Goal: Transaction & Acquisition: Purchase product/service

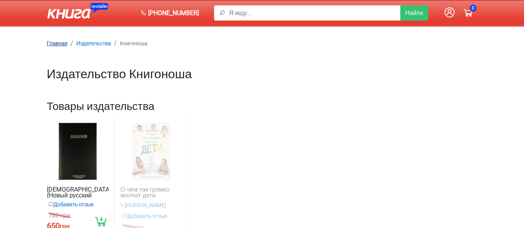
click at [63, 41] on small "Главная" at bounding box center [57, 43] width 21 height 6
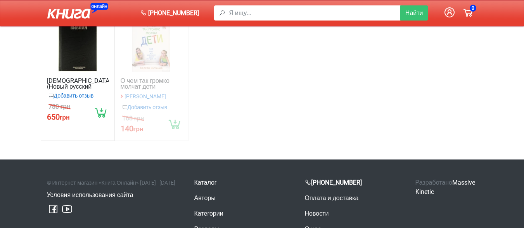
scroll to position [116, 0]
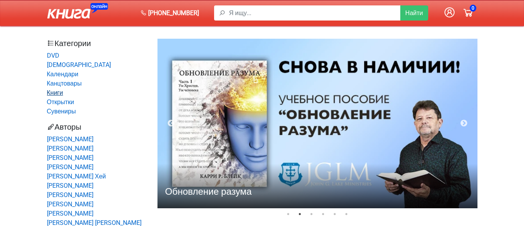
click at [61, 92] on link "Книги" at bounding box center [55, 92] width 16 height 7
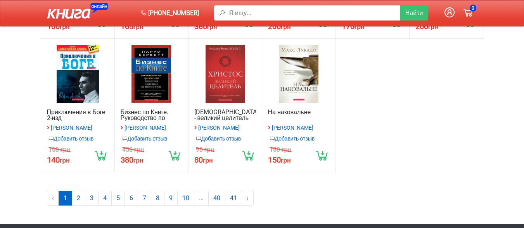
scroll to position [194, 0]
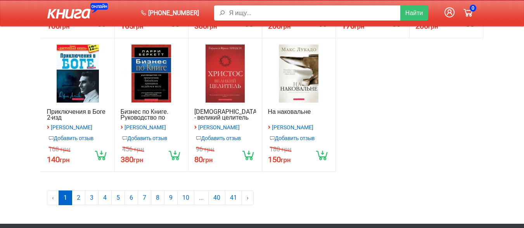
click at [229, 72] on div at bounding box center [225, 74] width 62 height 58
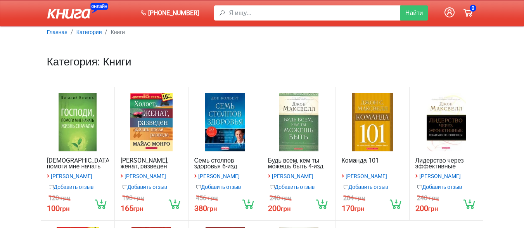
scroll to position [0, 0]
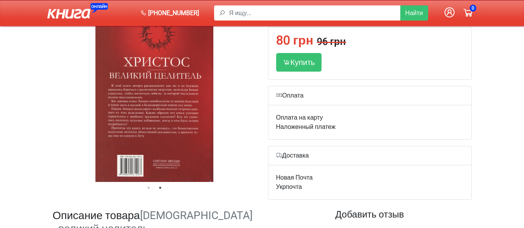
scroll to position [155, 0]
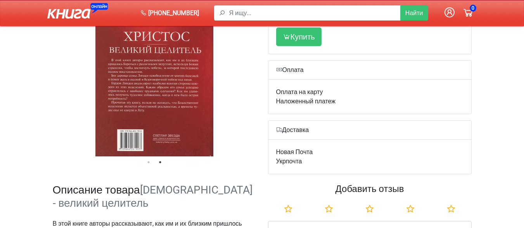
click at [197, 52] on div at bounding box center [155, 69] width 204 height 174
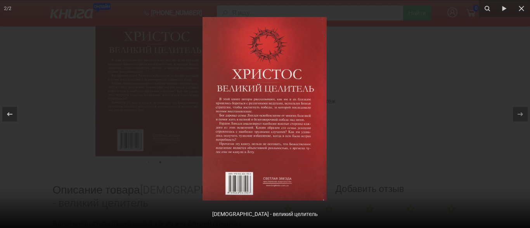
click at [278, 60] on img at bounding box center [264, 109] width 124 height 184
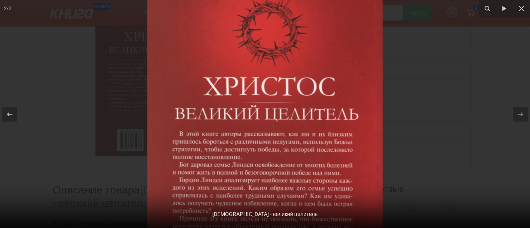
click at [278, 60] on img at bounding box center [264, 152] width 235 height 349
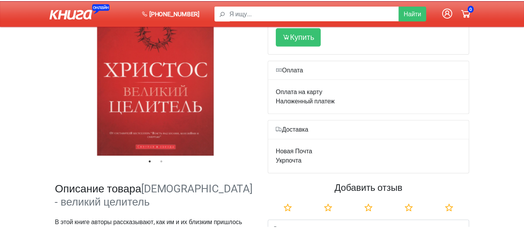
scroll to position [0, 204]
